Goal: Information Seeking & Learning: Learn about a topic

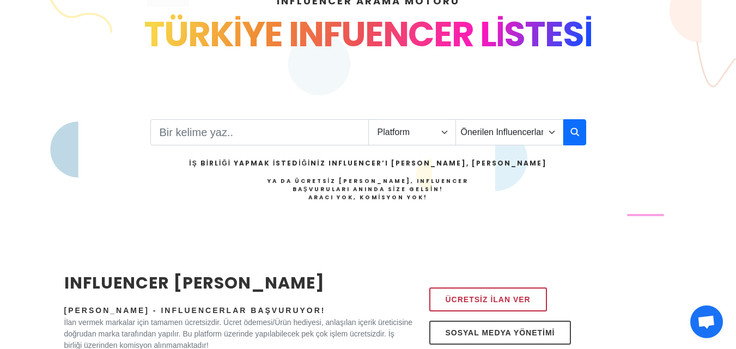
scroll to position [109, 0]
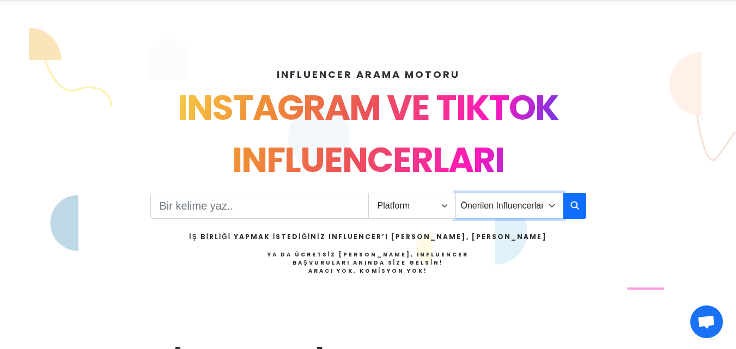
click at [531, 209] on select "Önerilen Influencerlar Aile & [PERSON_NAME] & [PERSON_NAME] [PERSON_NAME] & Giy…" at bounding box center [509, 206] width 108 height 26
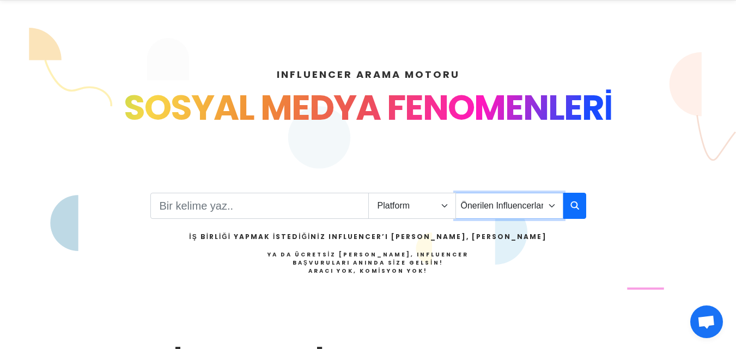
select select "4"
click at [455, 193] on select "Önerilen Influencerlar Aile & [PERSON_NAME] & [PERSON_NAME] [PERSON_NAME] & Giy…" at bounding box center [509, 206] width 108 height 26
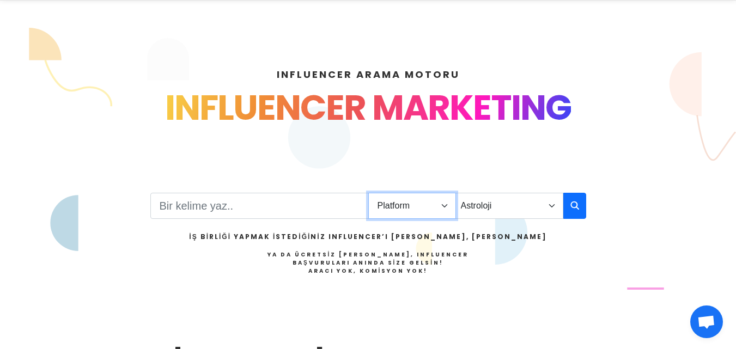
click at [417, 206] on select "Platform Instagram Facebook Youtube Tiktok Twitter Twitch" at bounding box center [412, 206] width 88 height 26
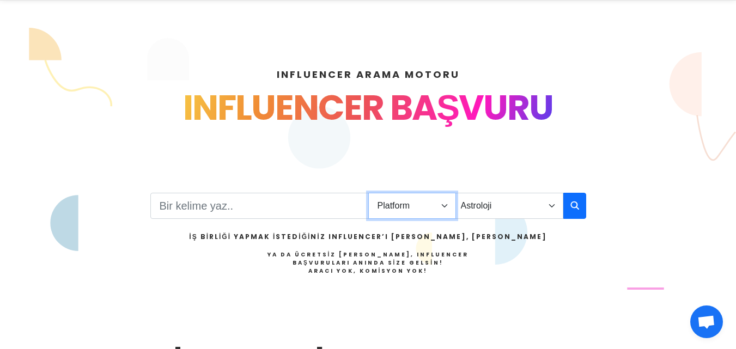
select select "3"
click at [368, 193] on select "Platform Instagram Facebook Youtube Tiktok Twitter Twitch" at bounding box center [412, 206] width 88 height 26
click at [573, 205] on icon "button" at bounding box center [574, 205] width 9 height 13
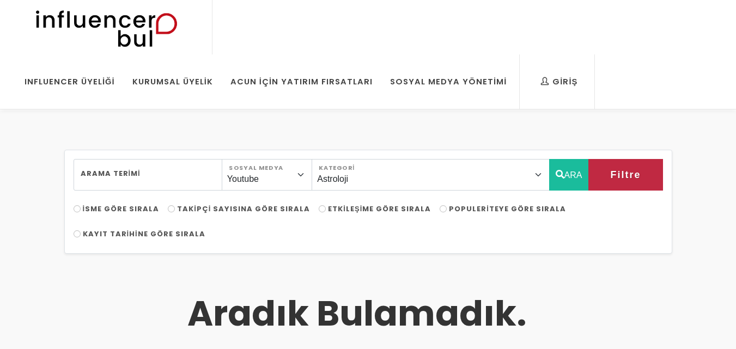
select select "4"
click at [292, 176] on select "Instagram Facebook Youtube Tiktok Twitter Twitch" at bounding box center [267, 175] width 90 height 32
select select "1"
click at [234, 159] on select "Instagram Facebook Youtube Tiktok Twitter Twitch" at bounding box center [267, 175] width 90 height 32
click at [567, 179] on button "ARA" at bounding box center [569, 175] width 40 height 32
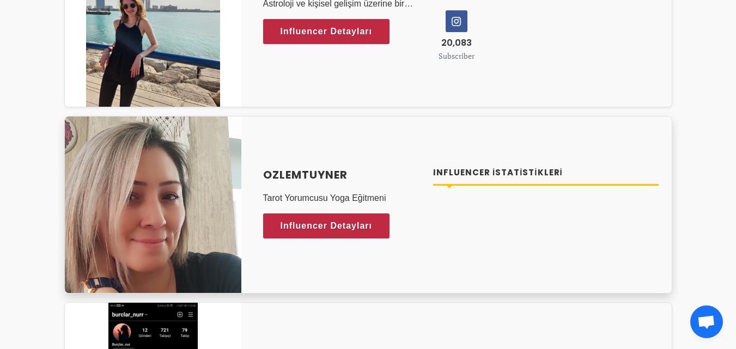
scroll to position [544, 0]
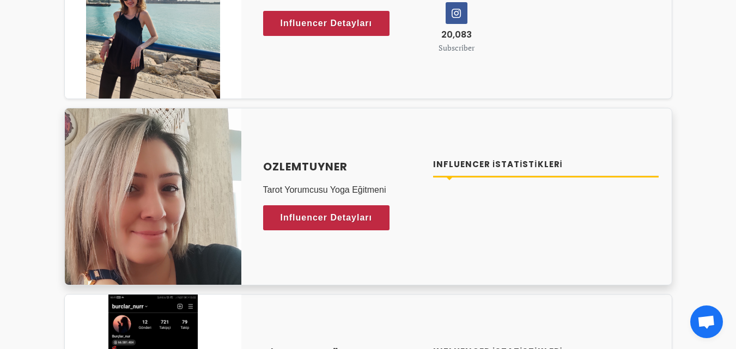
click at [447, 161] on h4 "Influencer İstatistikleri" at bounding box center [545, 164] width 225 height 13
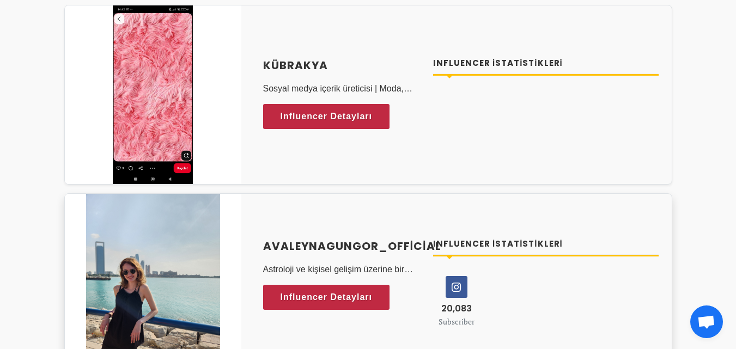
scroll to position [218, 0]
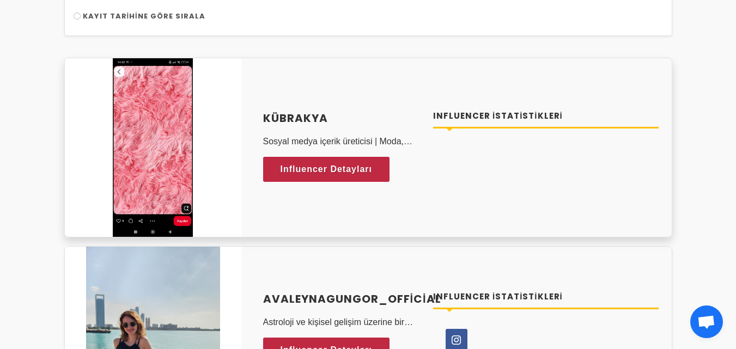
click at [486, 114] on h4 "Influencer İstatistikleri" at bounding box center [545, 116] width 225 height 13
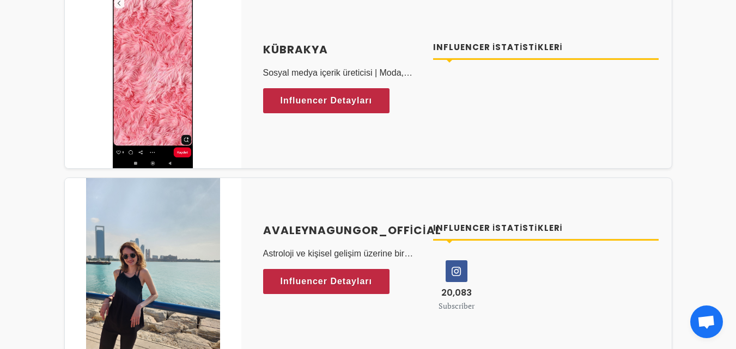
scroll to position [436, 0]
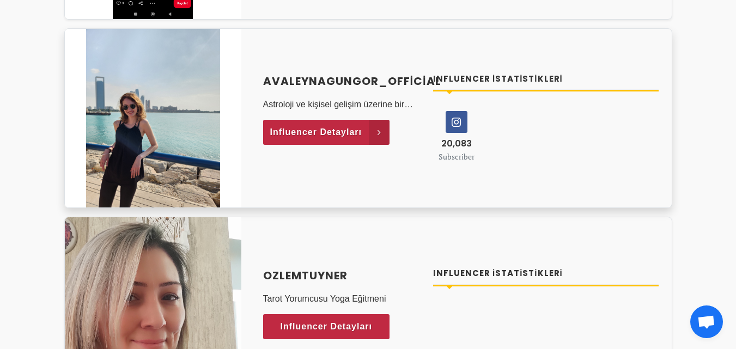
click at [374, 138] on icon at bounding box center [379, 132] width 21 height 25
